Goal: Task Accomplishment & Management: Use online tool/utility

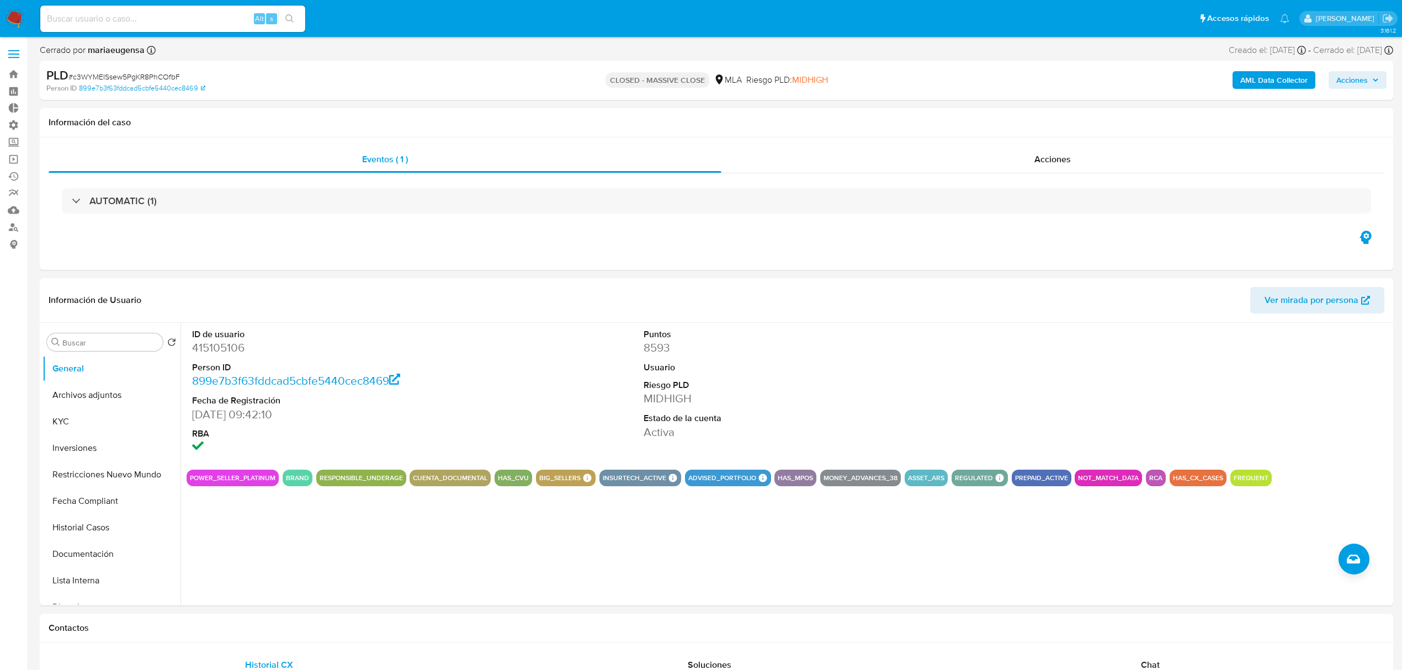
select select "10"
click at [1350, 555] on icon "Crear caso manual" at bounding box center [1353, 559] width 13 height 9
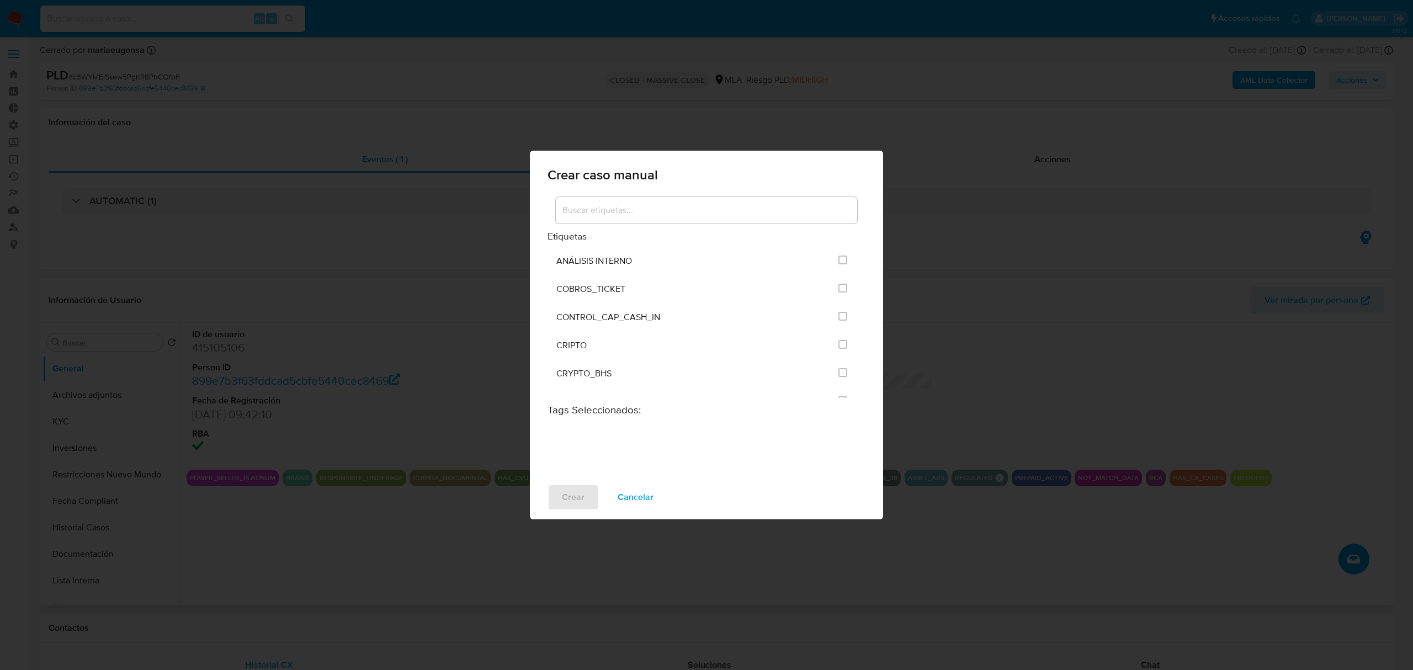
click at [644, 210] on input at bounding box center [706, 210] width 301 height 14
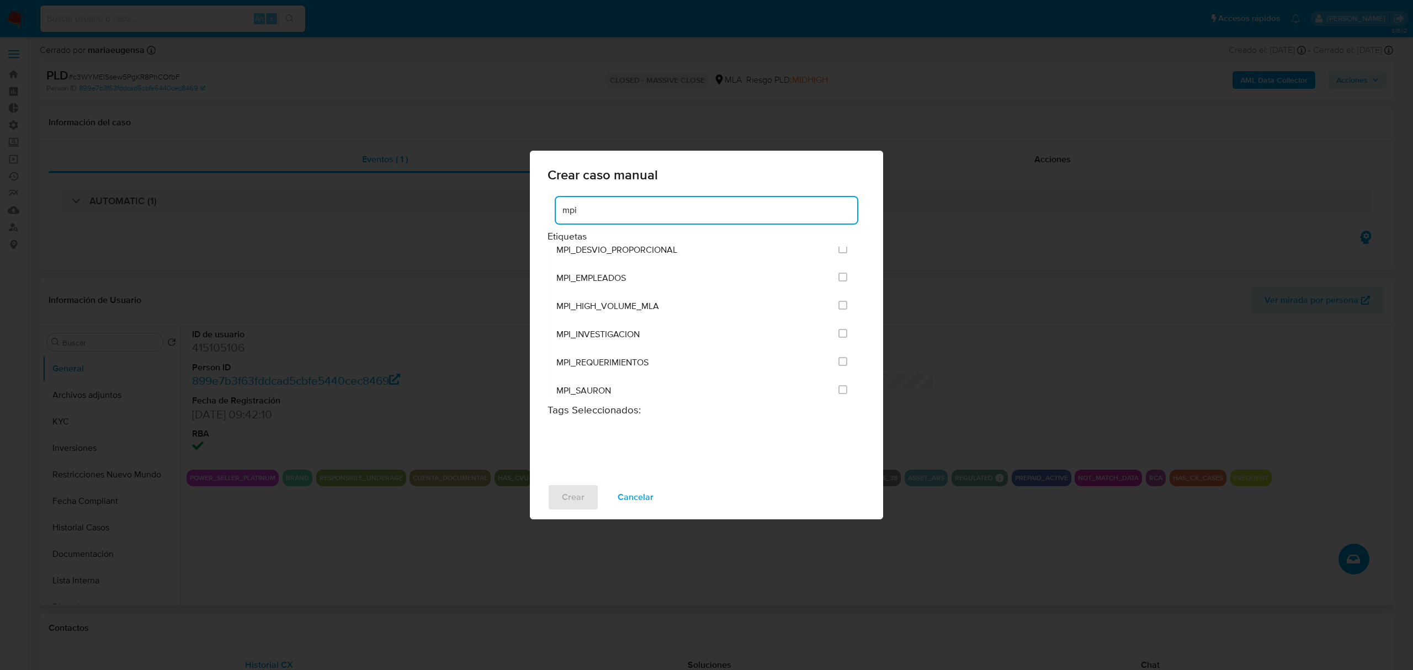
scroll to position [147, 0]
type input "mpi"
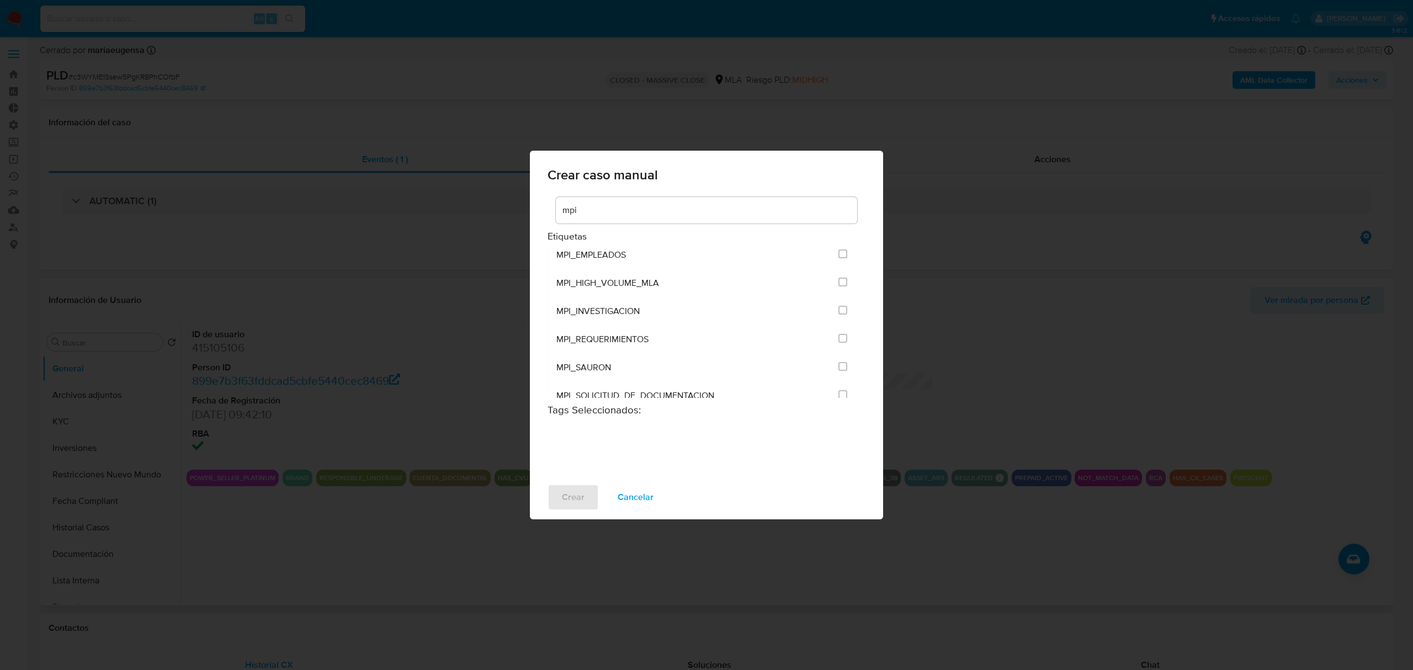
click at [731, 176] on span "Crear caso manual" at bounding box center [707, 174] width 318 height 13
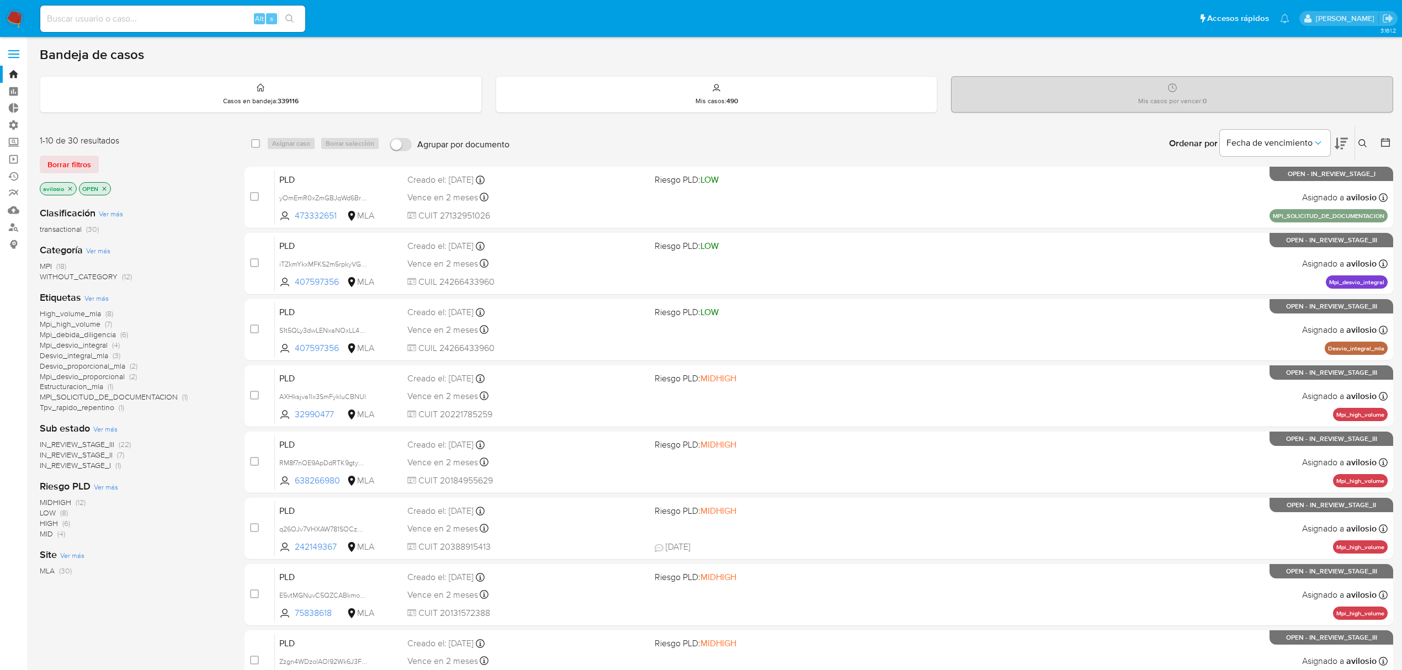
click at [89, 396] on span "MPI_SOLICITUD_DE_DOCUMENTACION" at bounding box center [109, 396] width 138 height 11
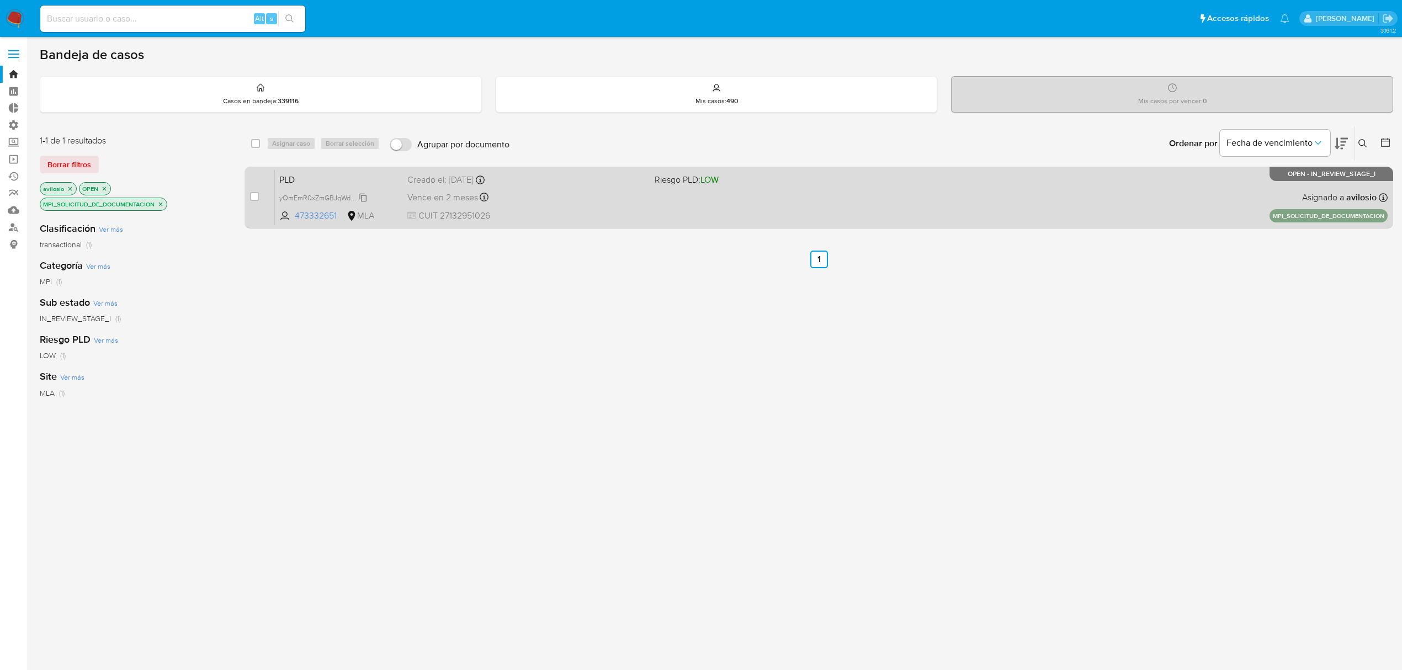
click at [310, 198] on span "yOmEmR0xZmGBJqWd6BrQewgJ" at bounding box center [330, 197] width 103 height 12
